Goal: Contribute content: Add original content to the website for others to see

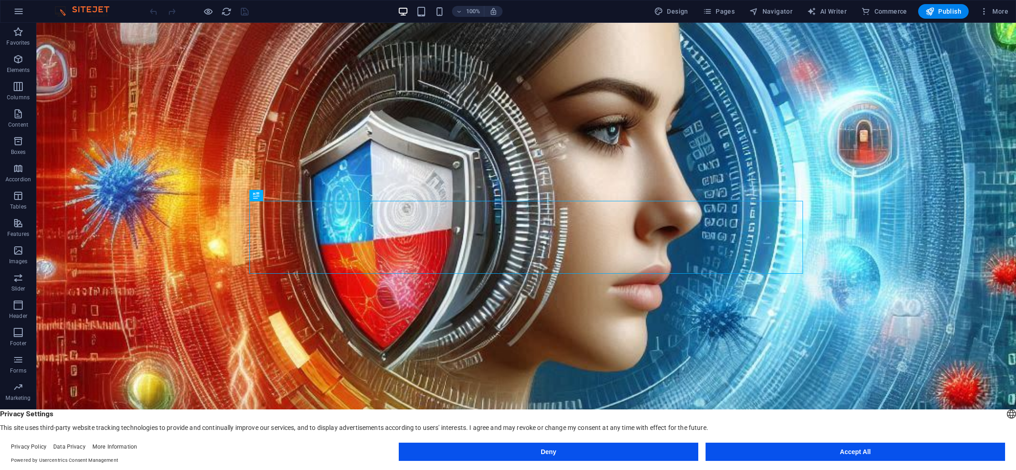
click at [855, 450] on button "Accept All" at bounding box center [856, 452] width 300 height 18
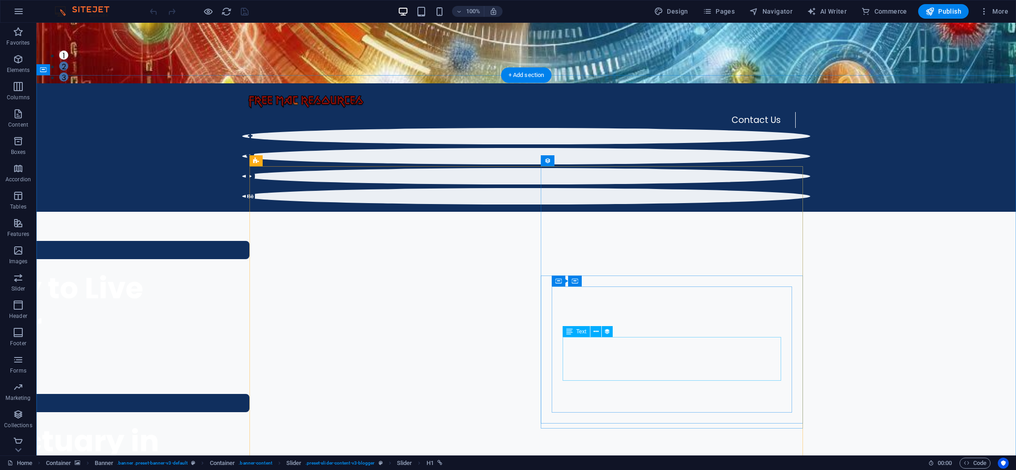
scroll to position [395, 0]
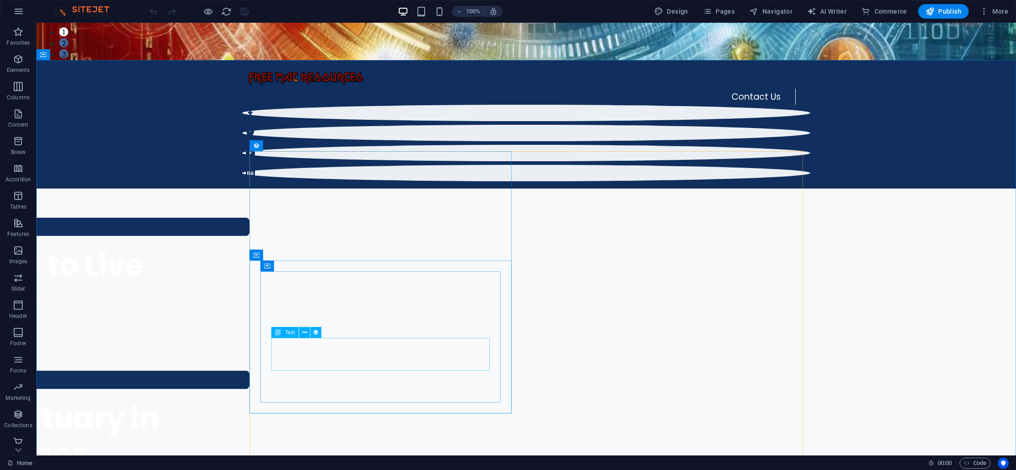
click at [290, 333] on span "Text" at bounding box center [290, 332] width 10 height 5
click at [303, 332] on icon at bounding box center [304, 333] width 5 height 10
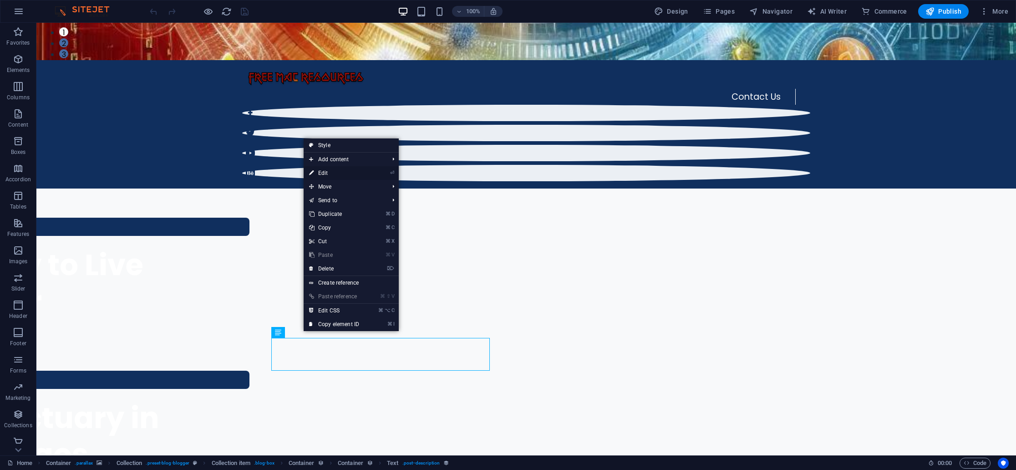
click at [325, 171] on link "⏎ Edit" at bounding box center [334, 173] width 61 height 14
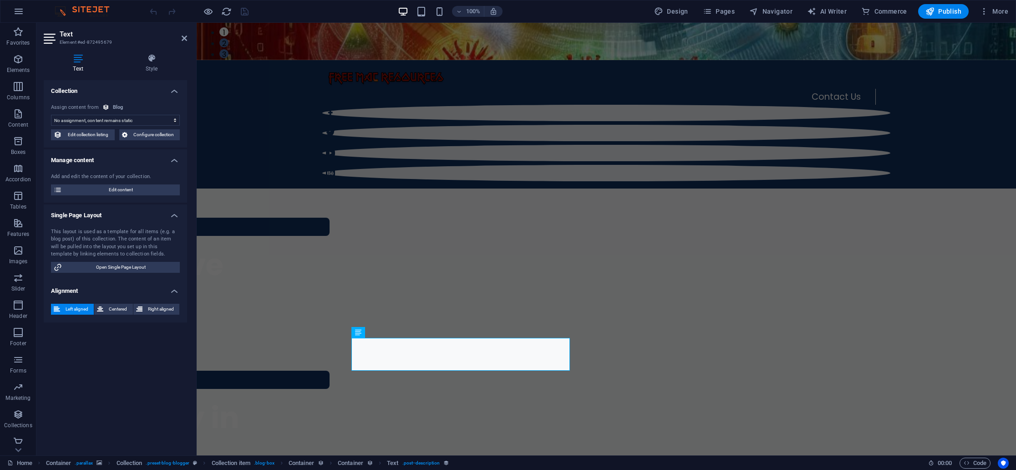
select select "description"
click at [120, 189] on span "Edit content" at bounding box center [121, 189] width 112 height 11
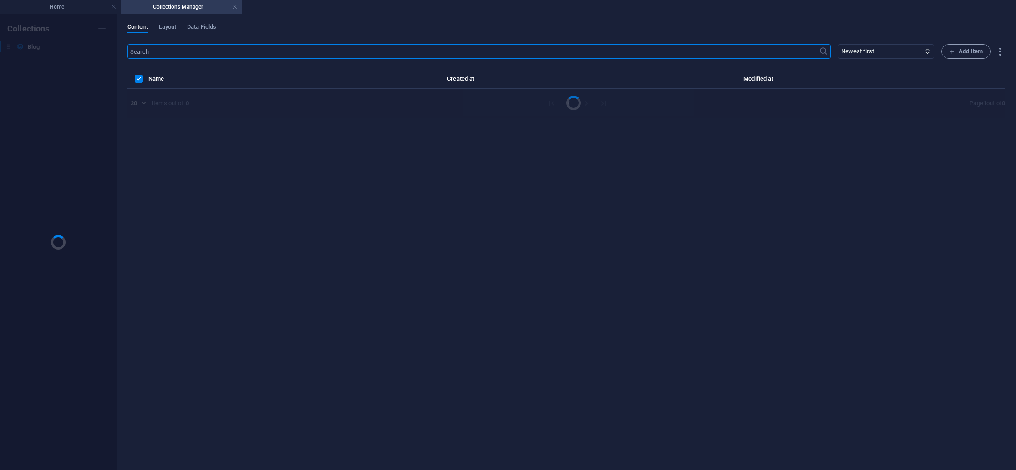
scroll to position [0, 0]
select select "Adventure"
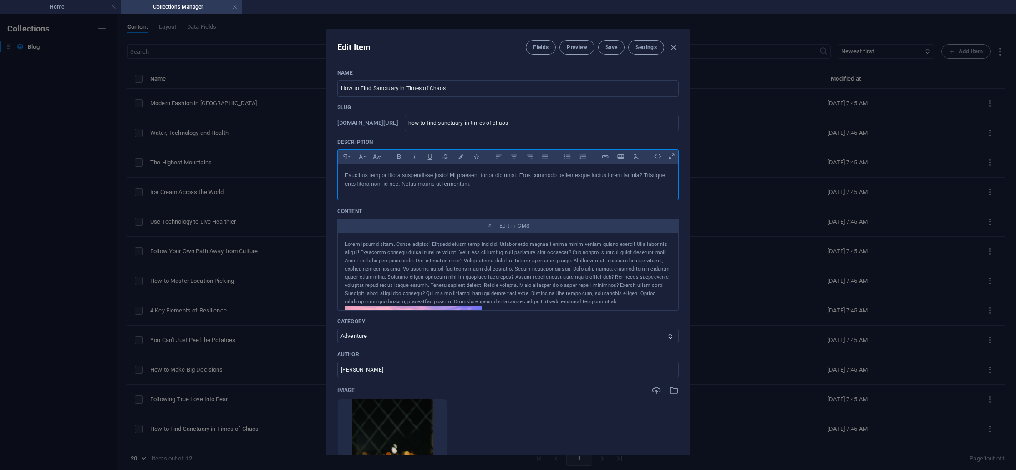
click at [391, 184] on p "Faucibus tempor litora suspendisse justo! Mi praesent tortor dictumst. Eros com…" at bounding box center [508, 179] width 326 height 17
drag, startPoint x: 447, startPoint y: 89, endPoint x: 329, endPoint y: 86, distance: 118.0
click at [330, 85] on div "Name How to Find Sanctuary in Times of Chaos ​ Slug [DOMAIN_NAME][URL] how-to-f…" at bounding box center [508, 258] width 363 height 393
paste input "Your Digital Armor: A Simple Guide to Antivirus, Phishing, and Malware"
type input "Your Digital Armor: A Simple Guide to Antivirus, Phishing, and Malware"
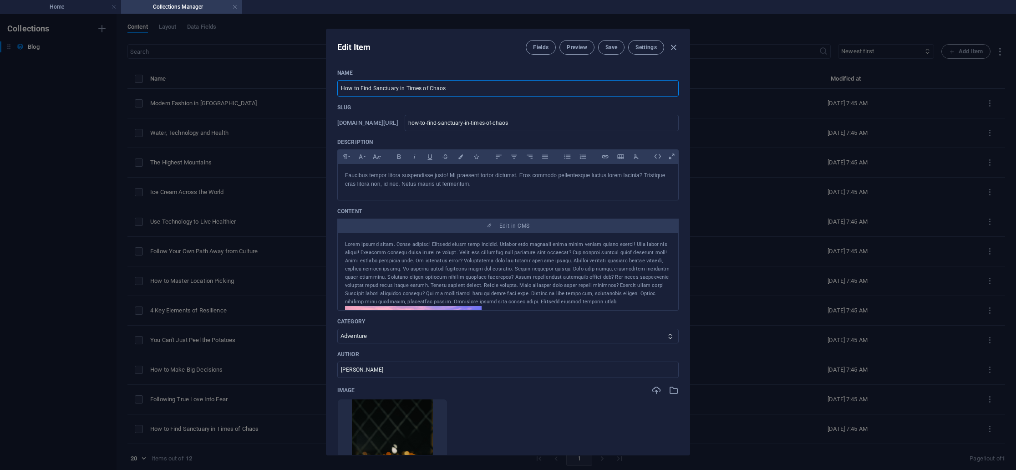
type input "your-digital-armor-a-simple-guide-to-antivirus-phishing-and-malware"
type input "Your Digital Armor: A Simple Guide to Antivirus, Phishing, and Malware"
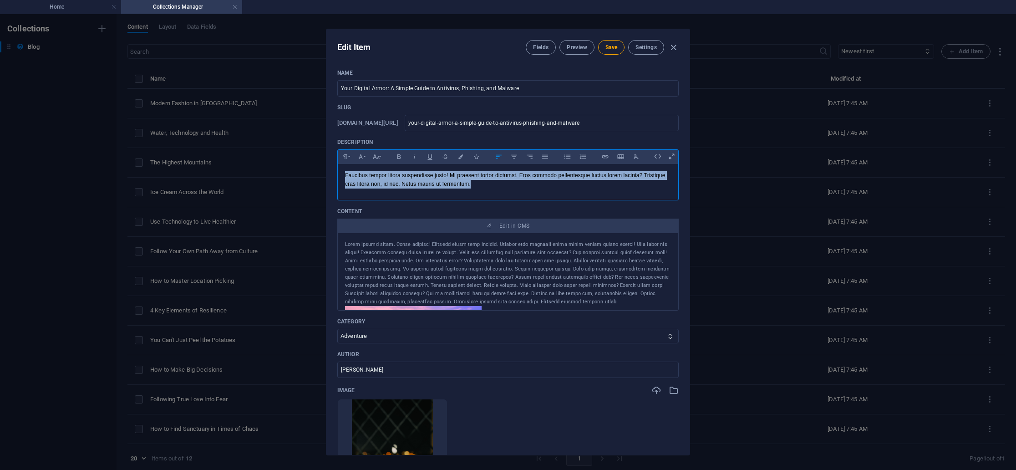
drag, startPoint x: 343, startPoint y: 171, endPoint x: 477, endPoint y: 189, distance: 135.0
click at [477, 189] on div "Faucibus tempor litora suspendisse justo! Mi praesent tortor dictumst. Eros com…" at bounding box center [508, 180] width 341 height 32
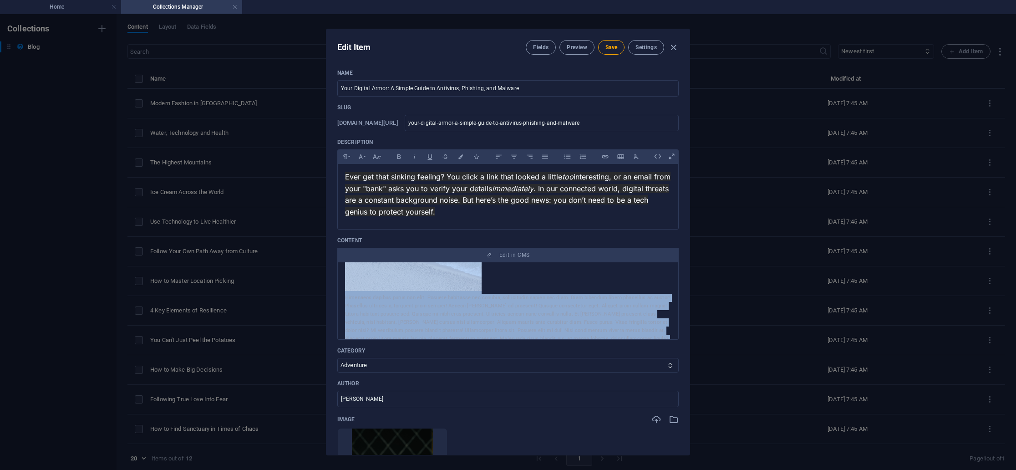
scroll to position [283, 0]
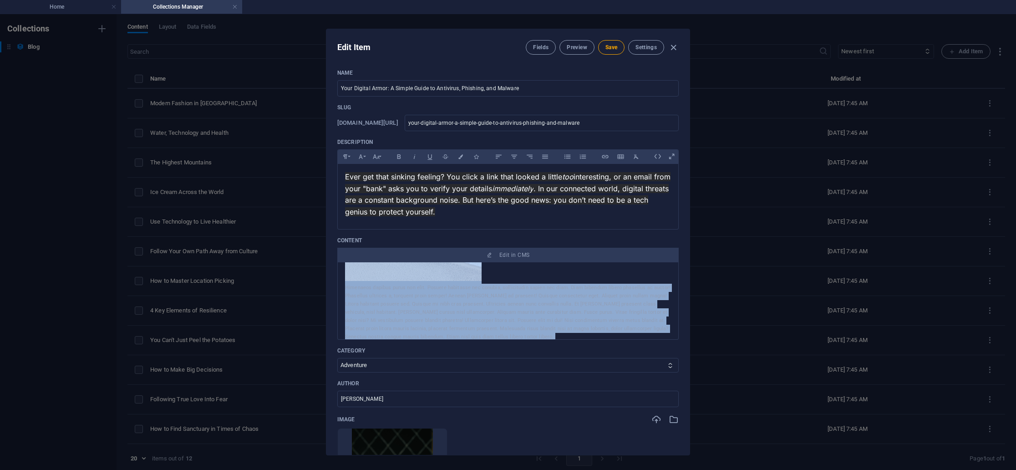
drag, startPoint x: 343, startPoint y: 270, endPoint x: 345, endPoint y: 340, distance: 69.7
click at [345, 340] on div "Name Your Digital Armor: A Simple Guide to Antivirus, Phishing, and Malware ​ S…" at bounding box center [508, 382] width 342 height 626
click at [590, 294] on div "Himenaeos dapibus purus non elit. Posuere habitasse nec conubia, sollicitudin s…" at bounding box center [508, 312] width 326 height 57
drag, startPoint x: 344, startPoint y: 278, endPoint x: 479, endPoint y: 326, distance: 143.0
click at [479, 326] on div "Himenaeos dapibus purus non elit. Posuere habitasse nec conubia, sollicitudin s…" at bounding box center [508, 312] width 326 height 57
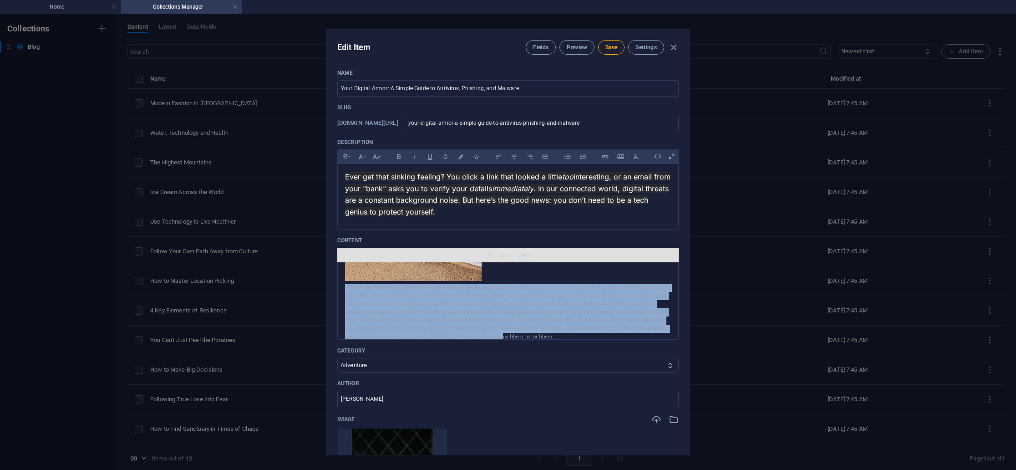
click at [507, 255] on span "Edit in CMS" at bounding box center [515, 254] width 30 height 7
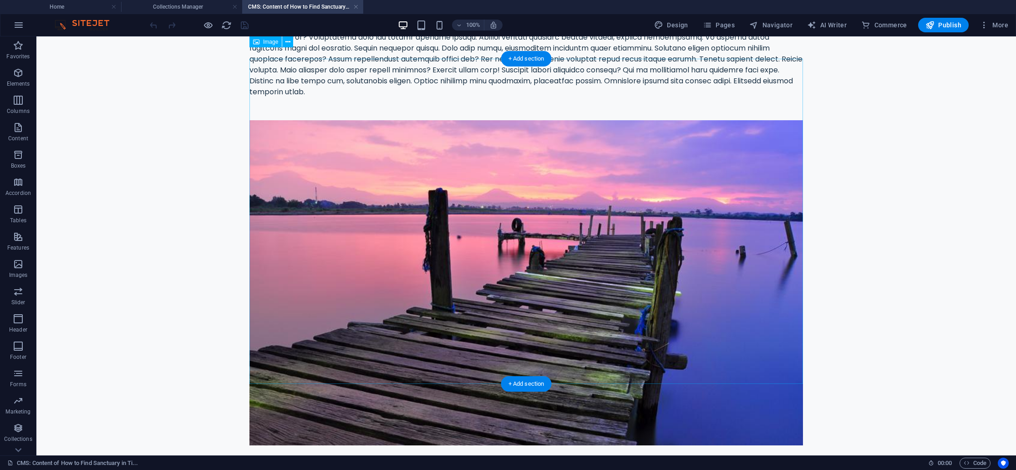
scroll to position [0, 0]
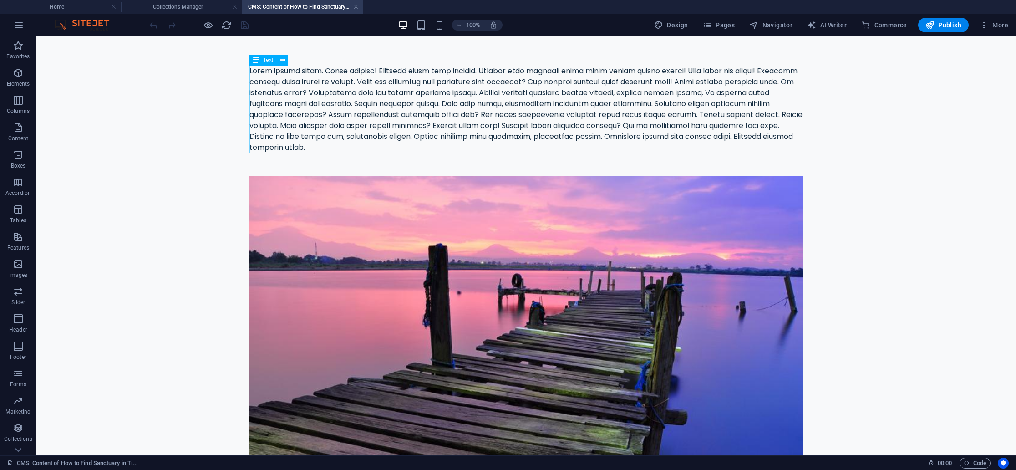
click at [268, 62] on span "Text" at bounding box center [268, 59] width 10 height 5
click at [281, 60] on icon at bounding box center [283, 61] width 5 height 10
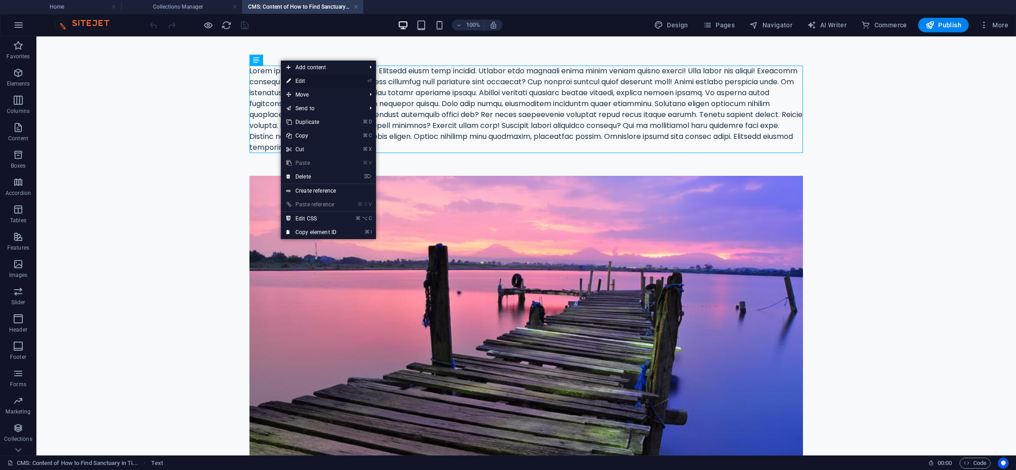
click at [300, 81] on link "⏎ Edit" at bounding box center [311, 81] width 61 height 14
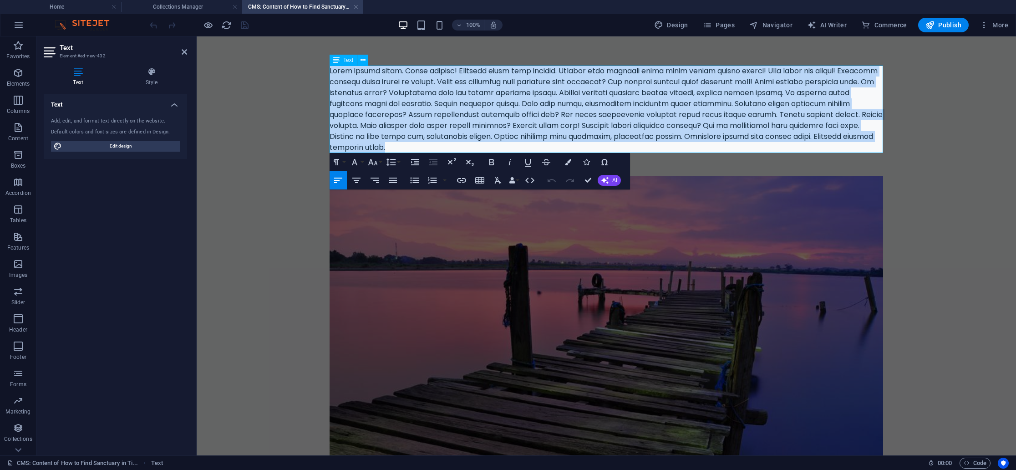
drag, startPoint x: 331, startPoint y: 69, endPoint x: 482, endPoint y: 142, distance: 167.6
click at [482, 142] on div at bounding box center [607, 109] width 554 height 87
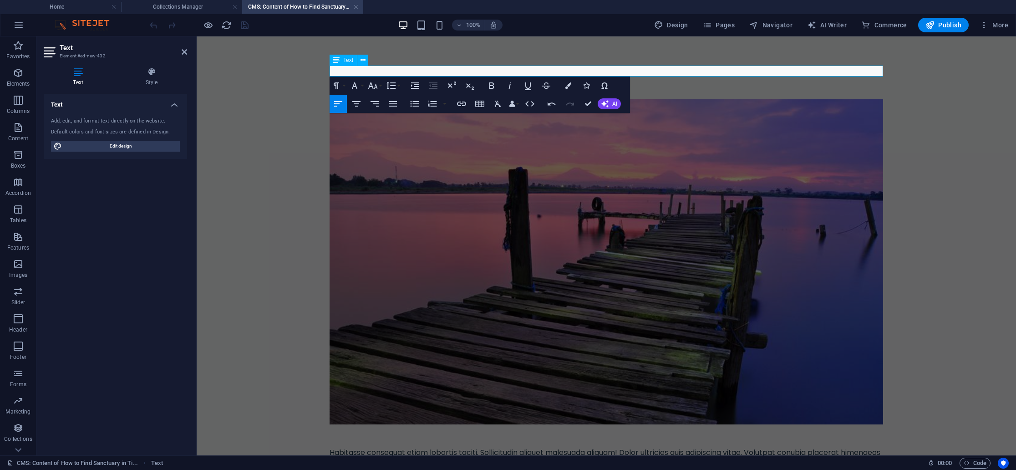
click at [343, 73] on p at bounding box center [607, 71] width 554 height 11
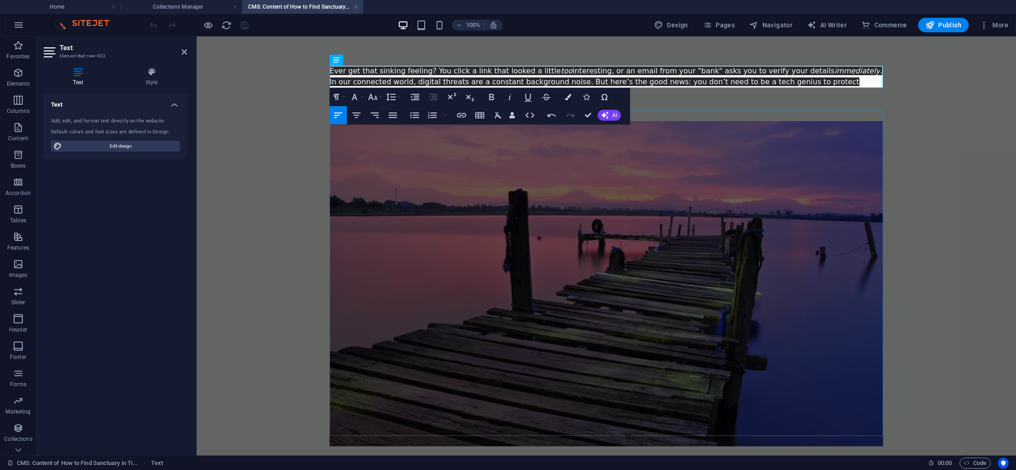
click at [445, 182] on figure at bounding box center [607, 283] width 554 height 325
